Goal: Task Accomplishment & Management: Manage account settings

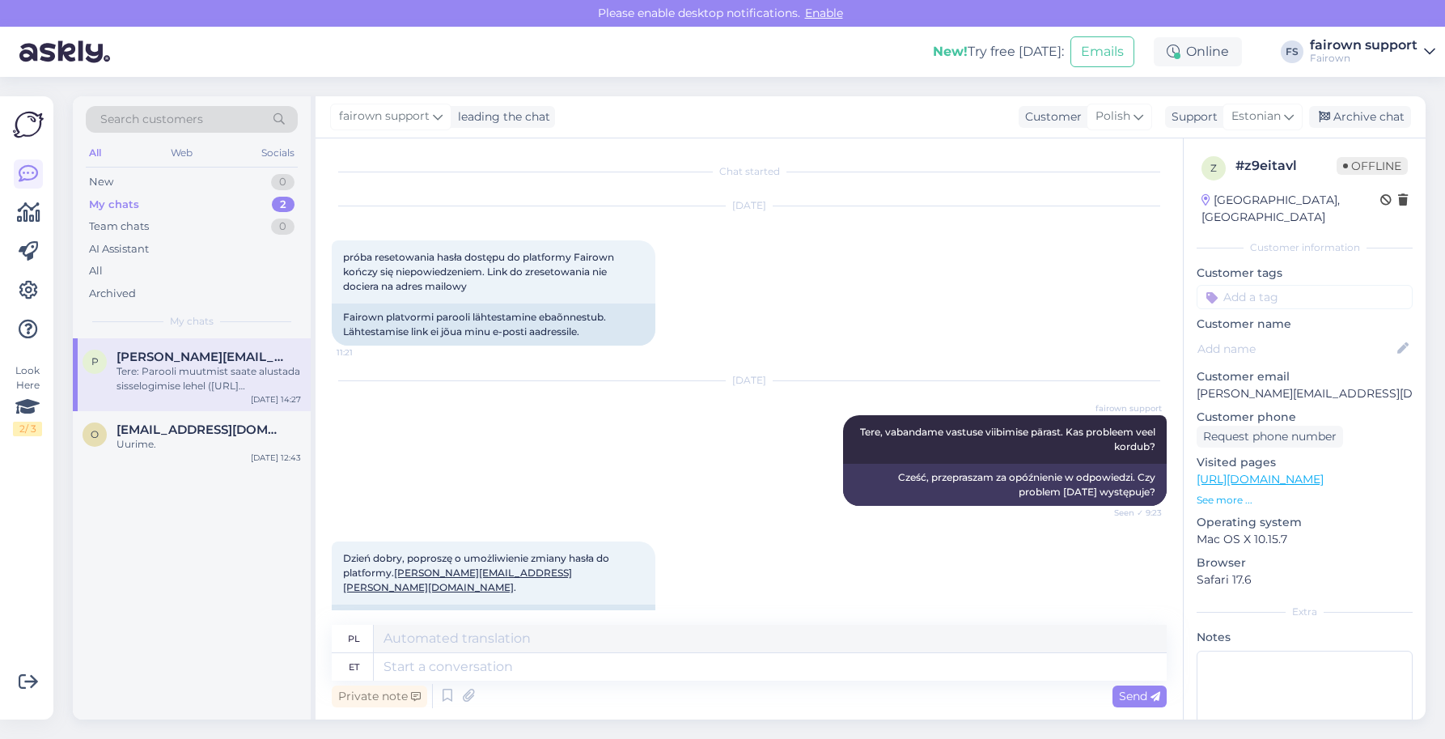
scroll to position [472, 0]
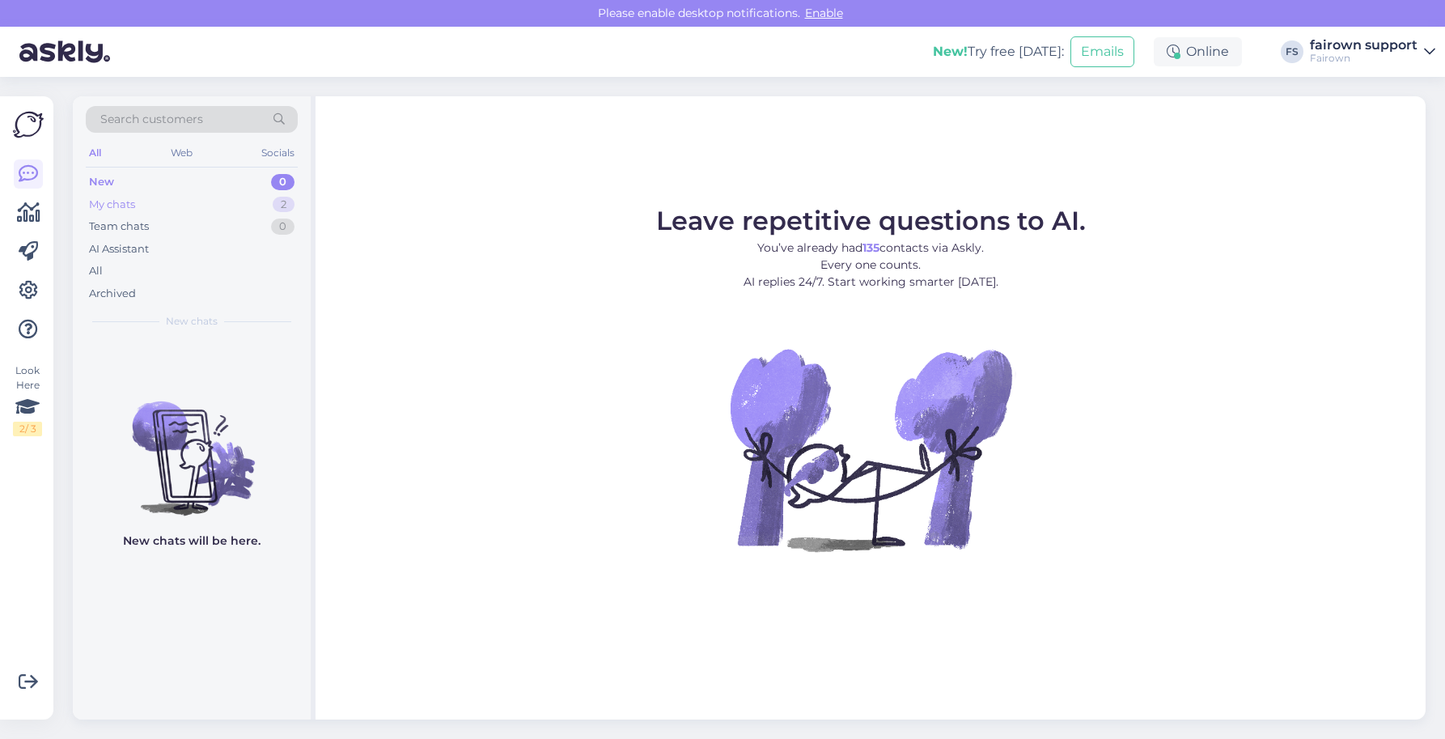
click at [216, 202] on div "My chats 2" at bounding box center [192, 204] width 212 height 23
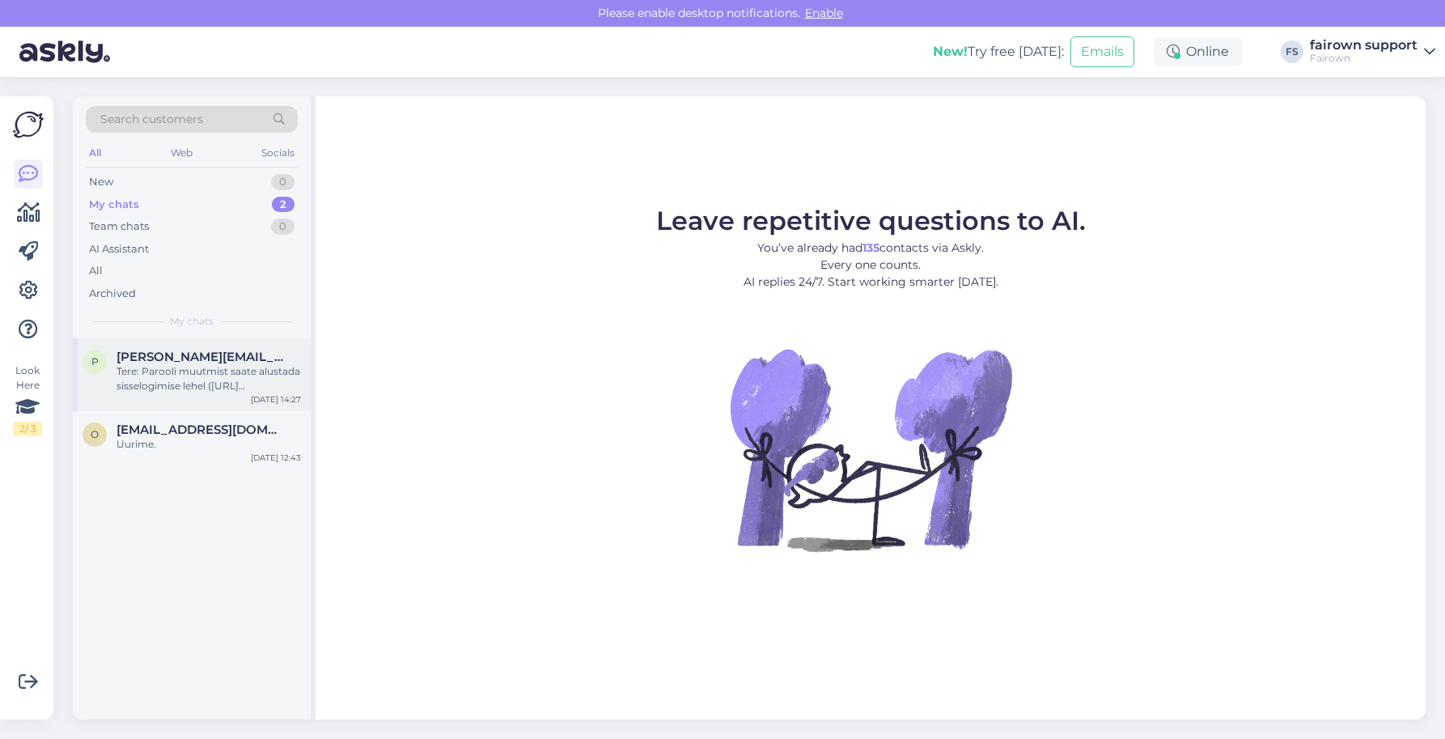
click at [169, 373] on div "Tere: Parooli muutmist saate alustada sisselogimise lehel ([URL][DOMAIN_NAME]) …" at bounding box center [208, 378] width 184 height 29
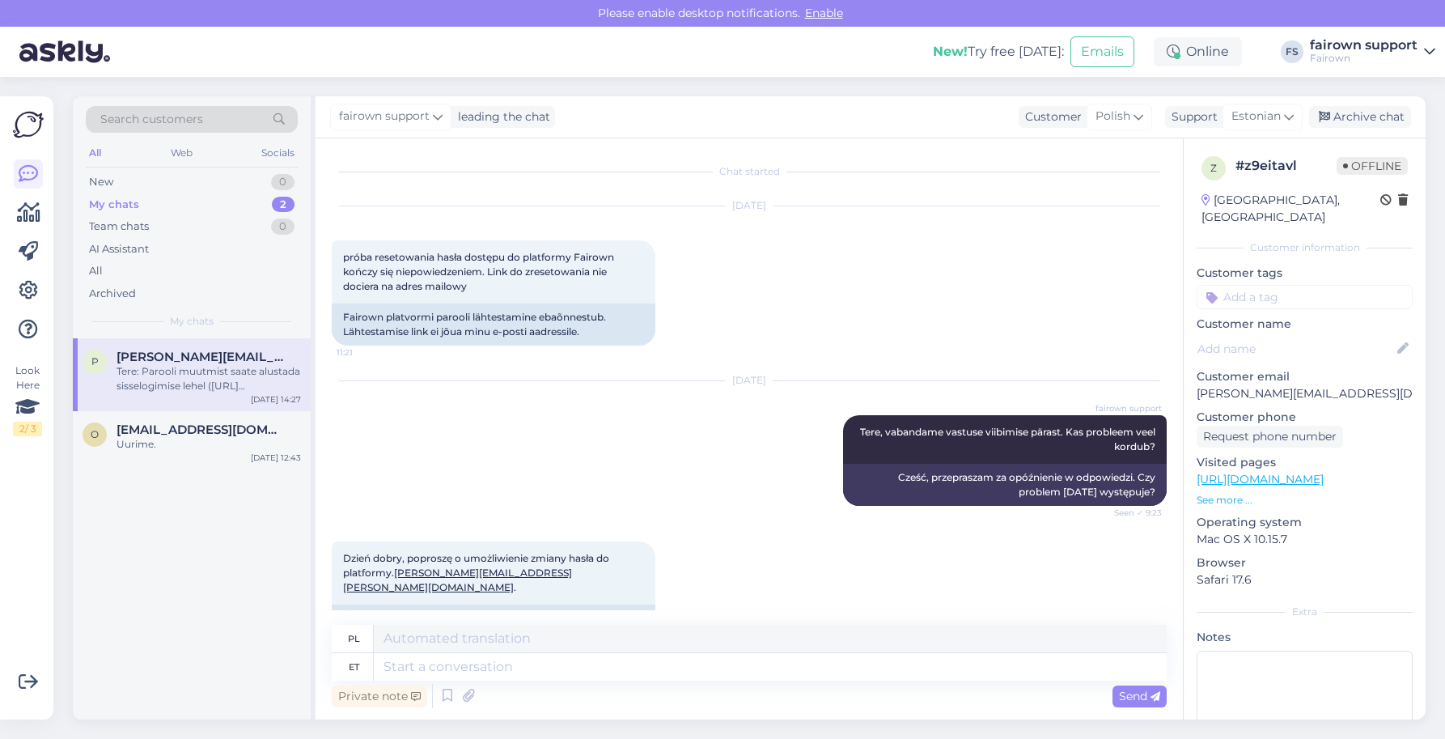
scroll to position [506, 0]
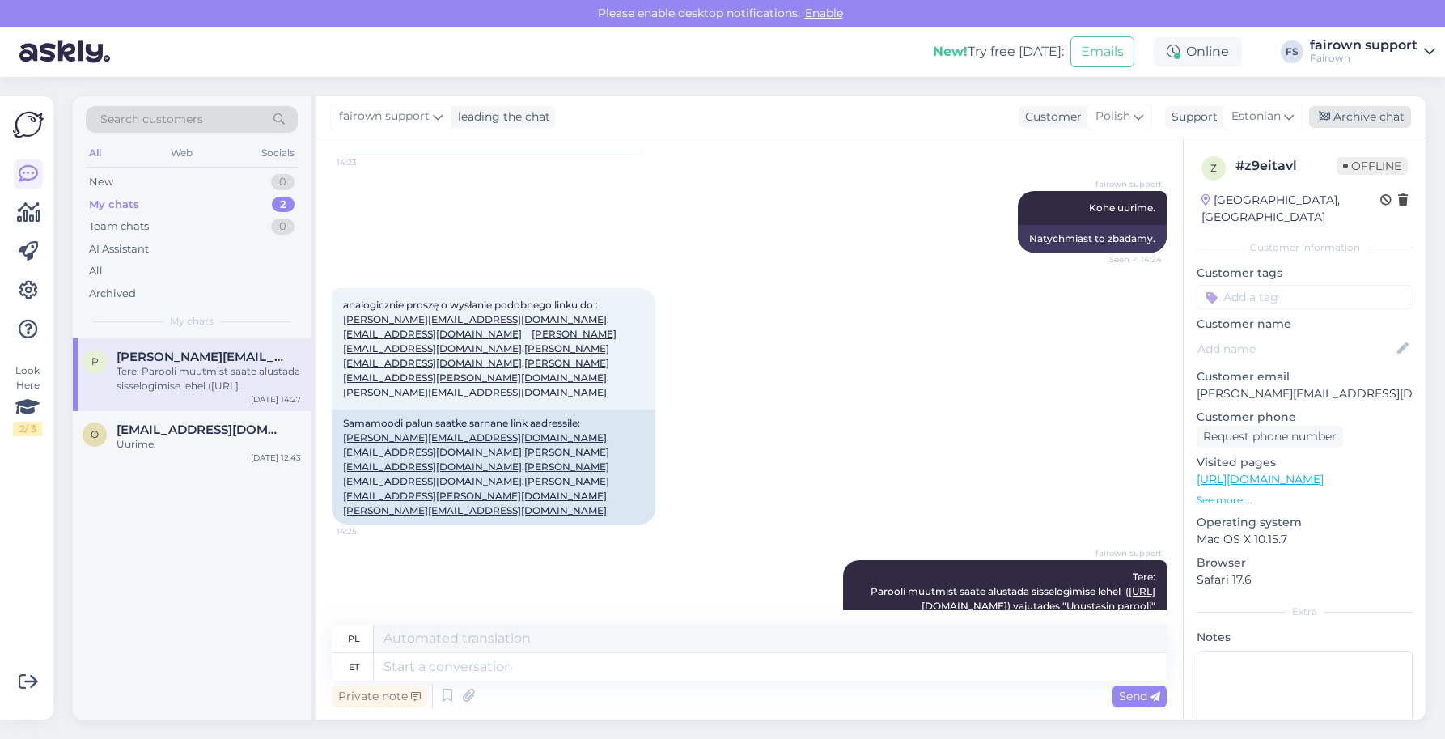
click at [1355, 121] on div "Archive chat" at bounding box center [1360, 117] width 102 height 22
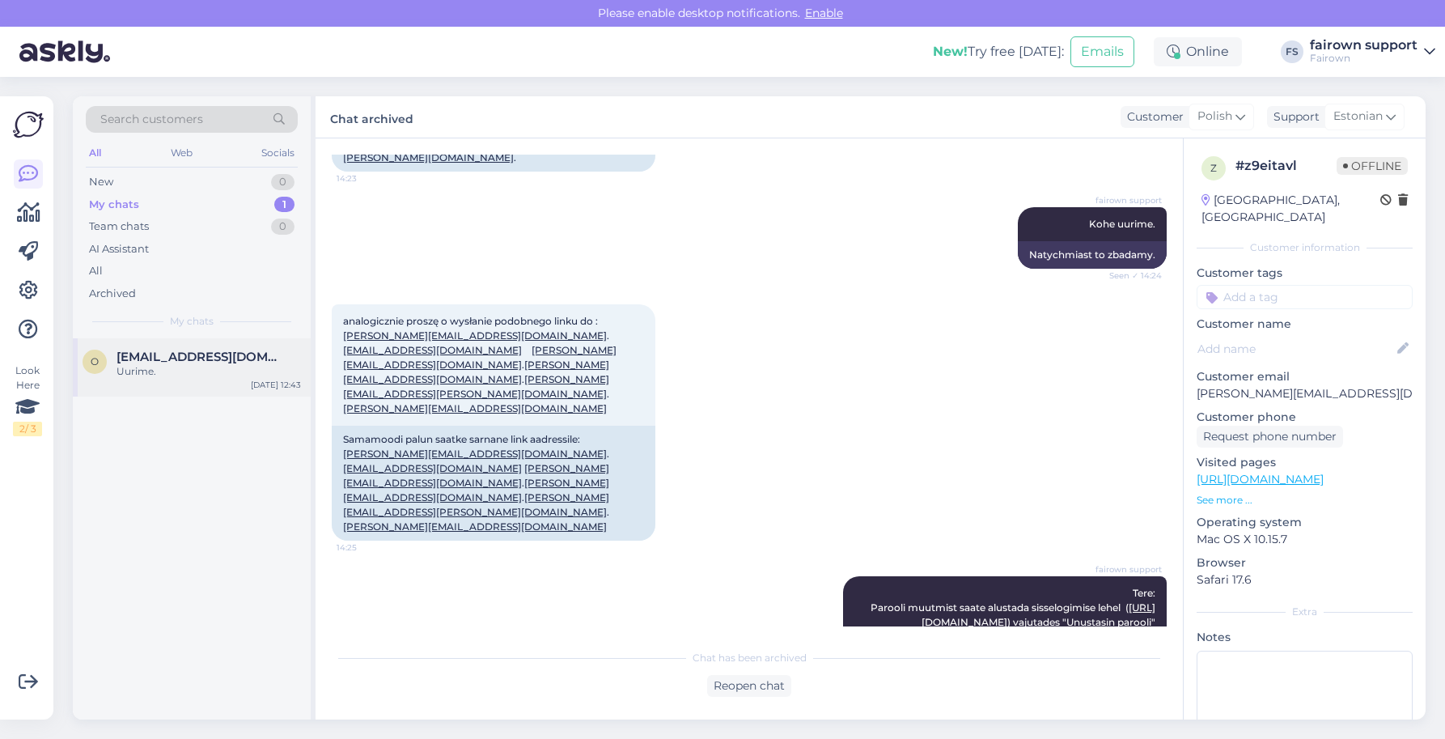
click at [146, 385] on div "o oliwia.wojcik@ispot.pl Uurime. Oct 6 12:43" at bounding box center [192, 367] width 238 height 58
